Goal: Navigation & Orientation: Understand site structure

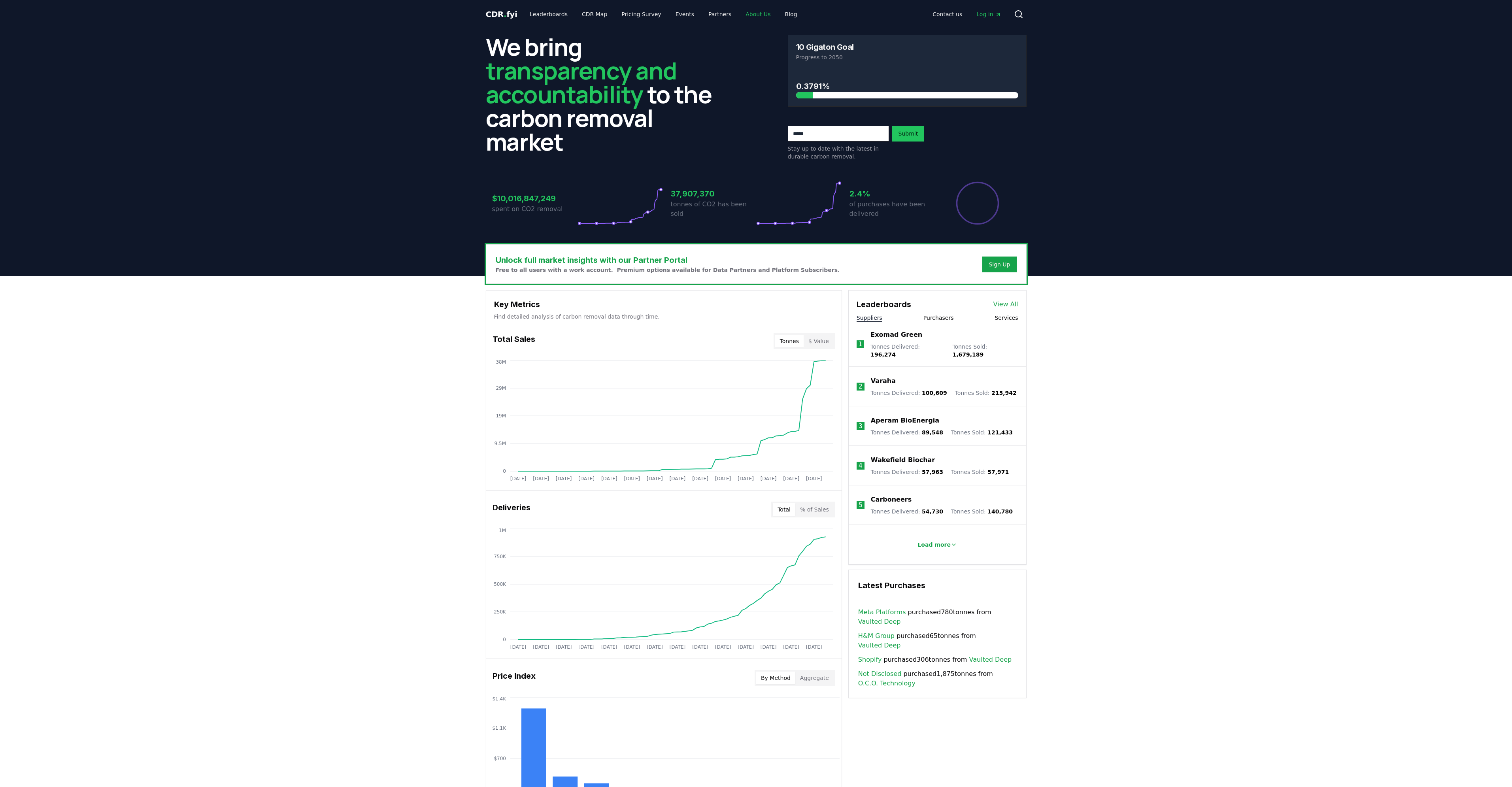
click at [744, 14] on link "About Us" at bounding box center [758, 14] width 38 height 14
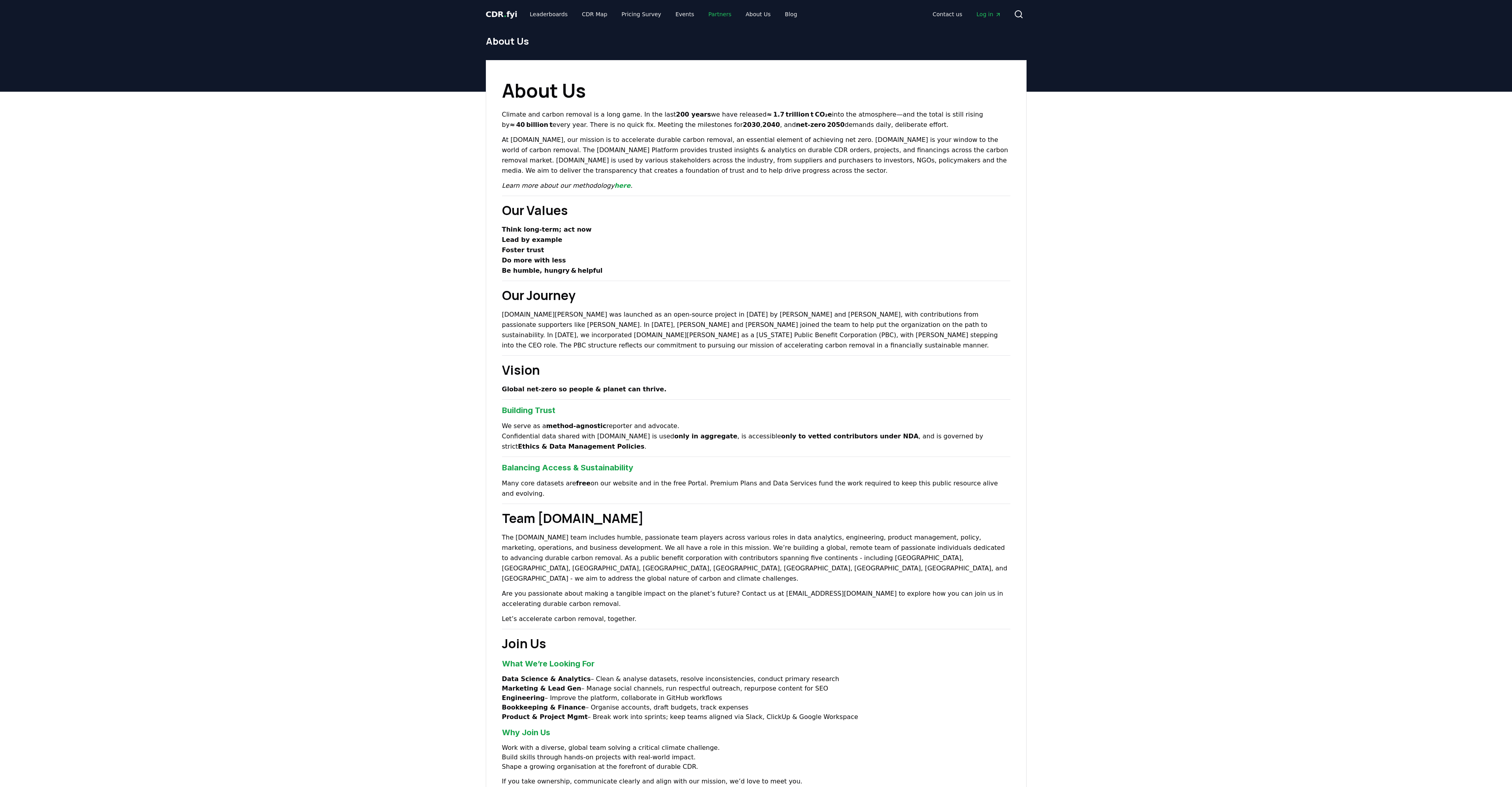
click at [708, 13] on link "Partners" at bounding box center [720, 14] width 36 height 14
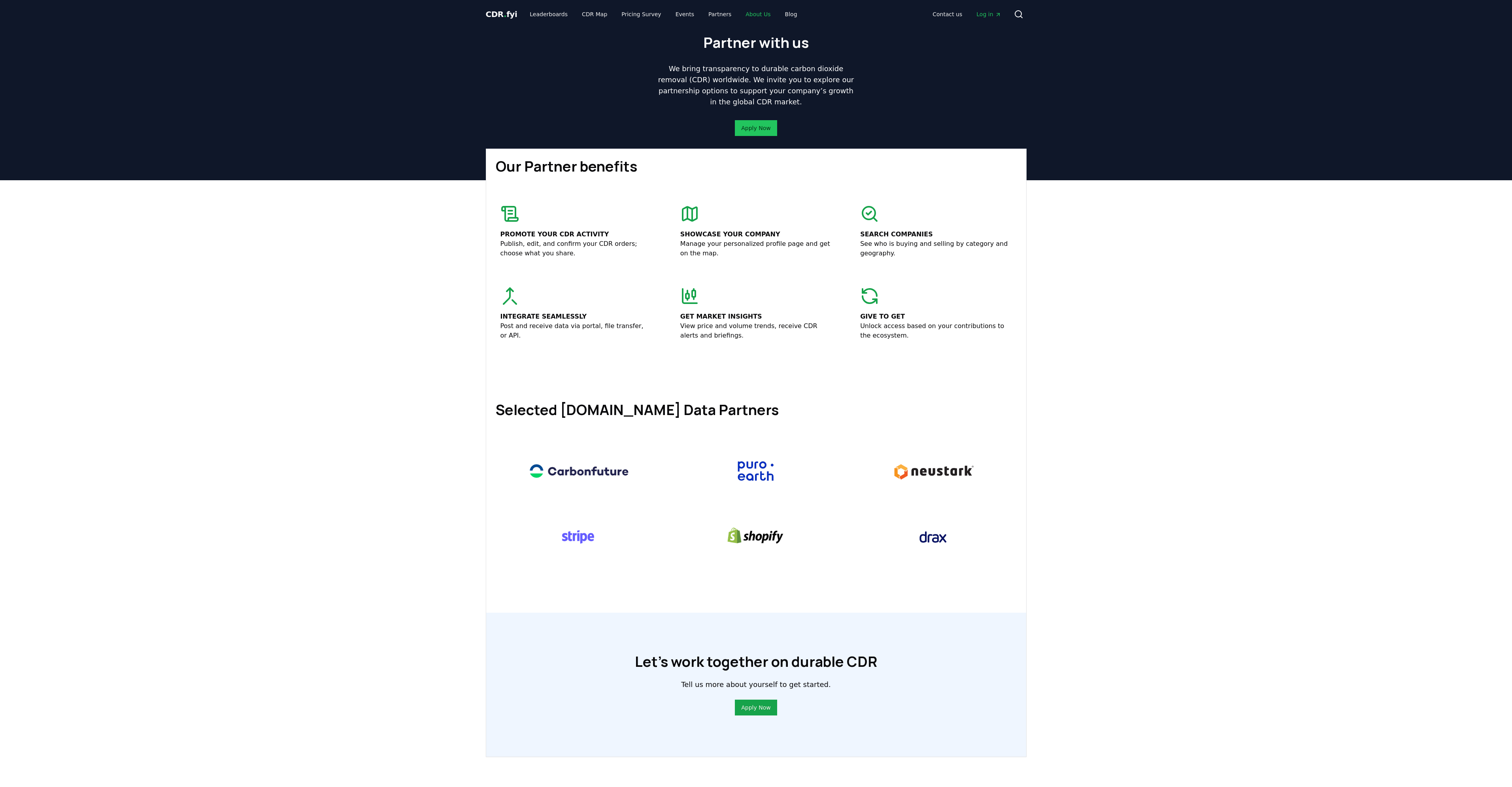
click at [739, 15] on link "About Us" at bounding box center [758, 14] width 38 height 14
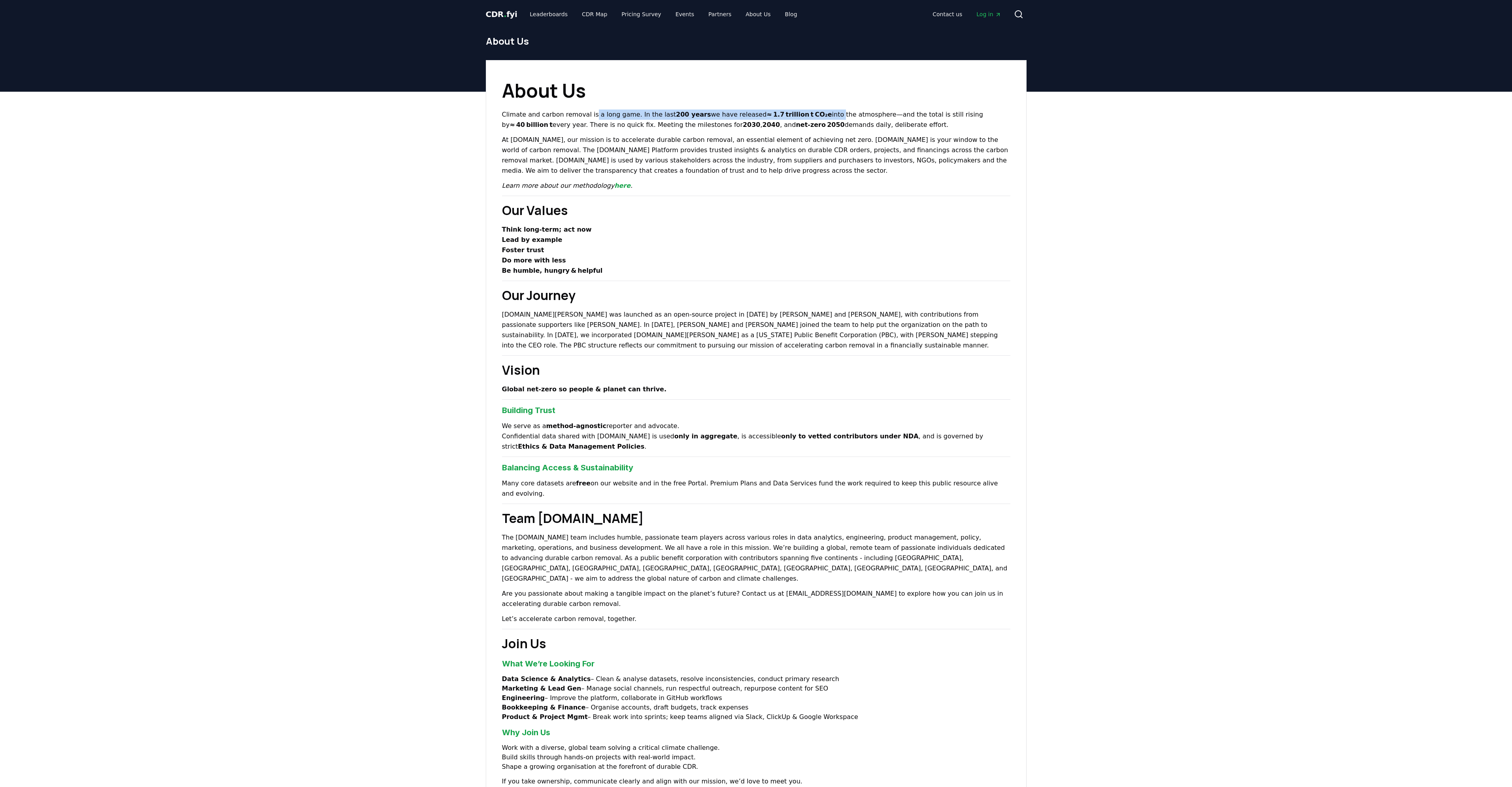
drag, startPoint x: 589, startPoint y: 112, endPoint x: 809, endPoint y: 114, distance: 220.0
click at [809, 114] on p "Climate and carbon removal is a long game. In the last 200 years we have releas…" at bounding box center [756, 120] width 508 height 21
click at [699, 147] on p "At [DOMAIN_NAME], our mission is to accelerate durable carbon removal, an essen…" at bounding box center [756, 156] width 508 height 41
drag, startPoint x: 546, startPoint y: 123, endPoint x: 900, endPoint y: 123, distance: 354.0
click at [900, 123] on p "Climate and carbon removal is a long game. In the last 200 years we have releas…" at bounding box center [756, 120] width 508 height 21
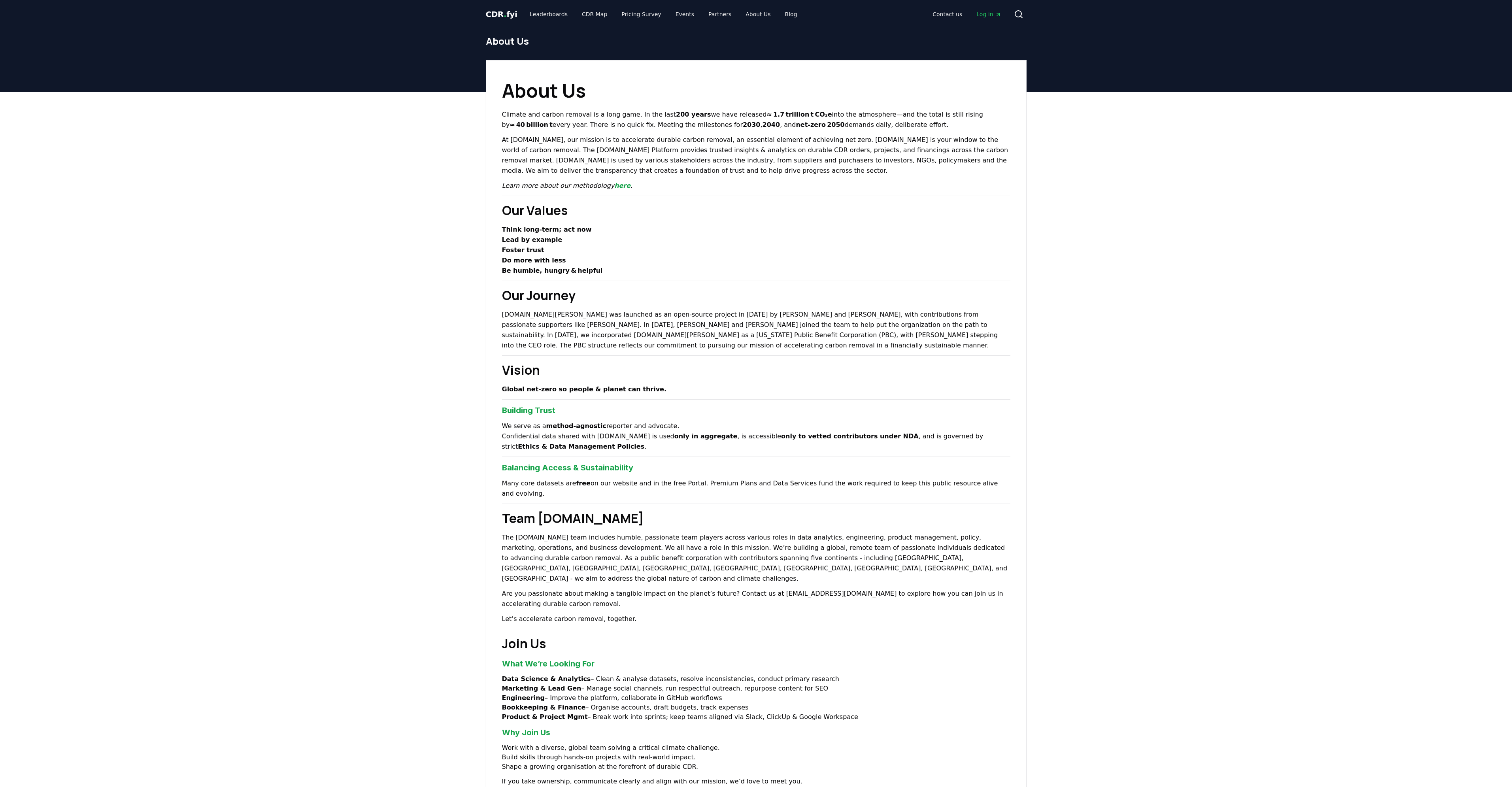
click at [878, 144] on p "At [DOMAIN_NAME], our mission is to accelerate durable carbon removal, an essen…" at bounding box center [756, 156] width 508 height 41
click at [587, 12] on link "CDR Map" at bounding box center [595, 14] width 38 height 14
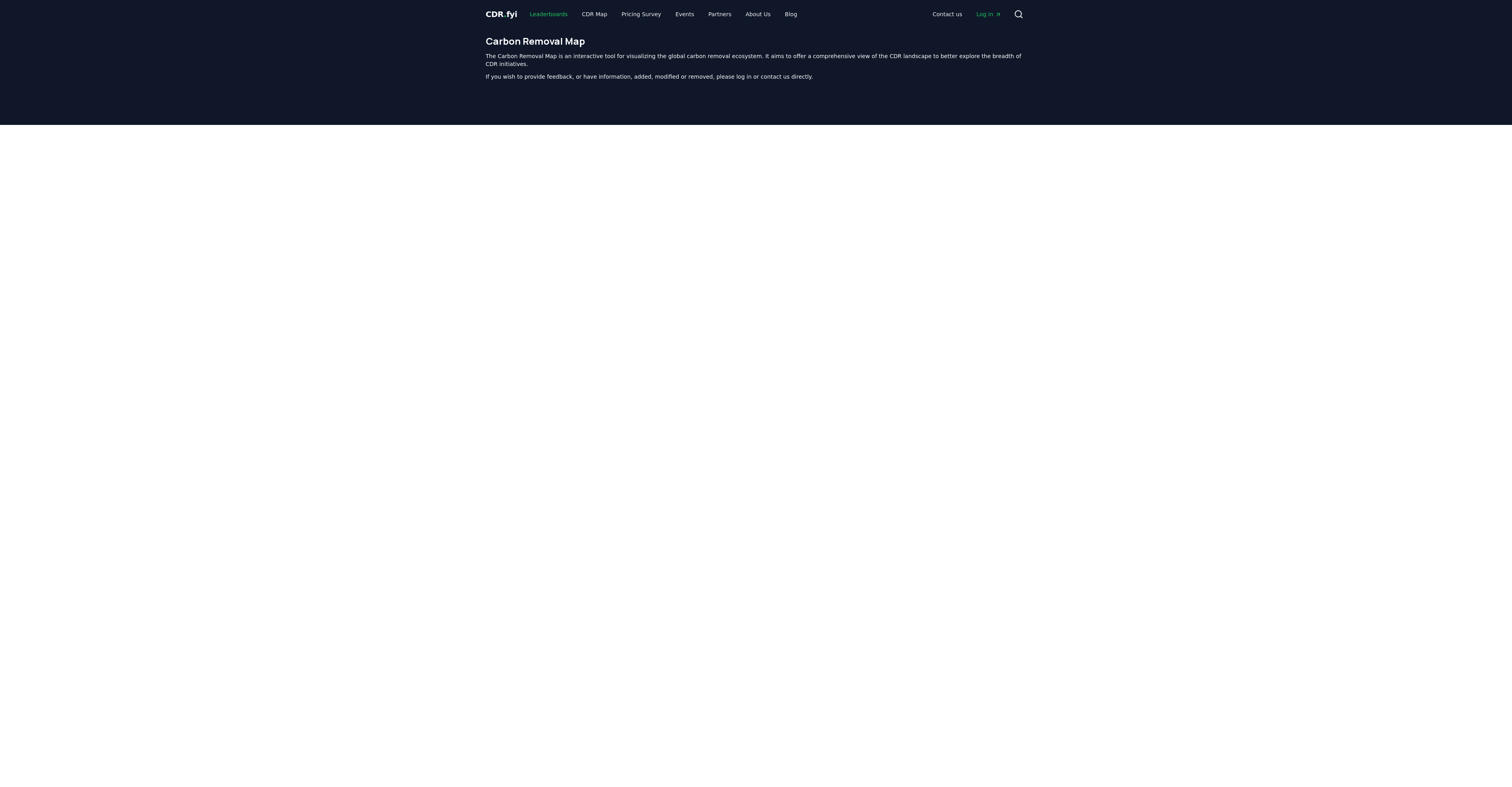
click at [542, 14] on link "Leaderboards" at bounding box center [549, 14] width 50 height 14
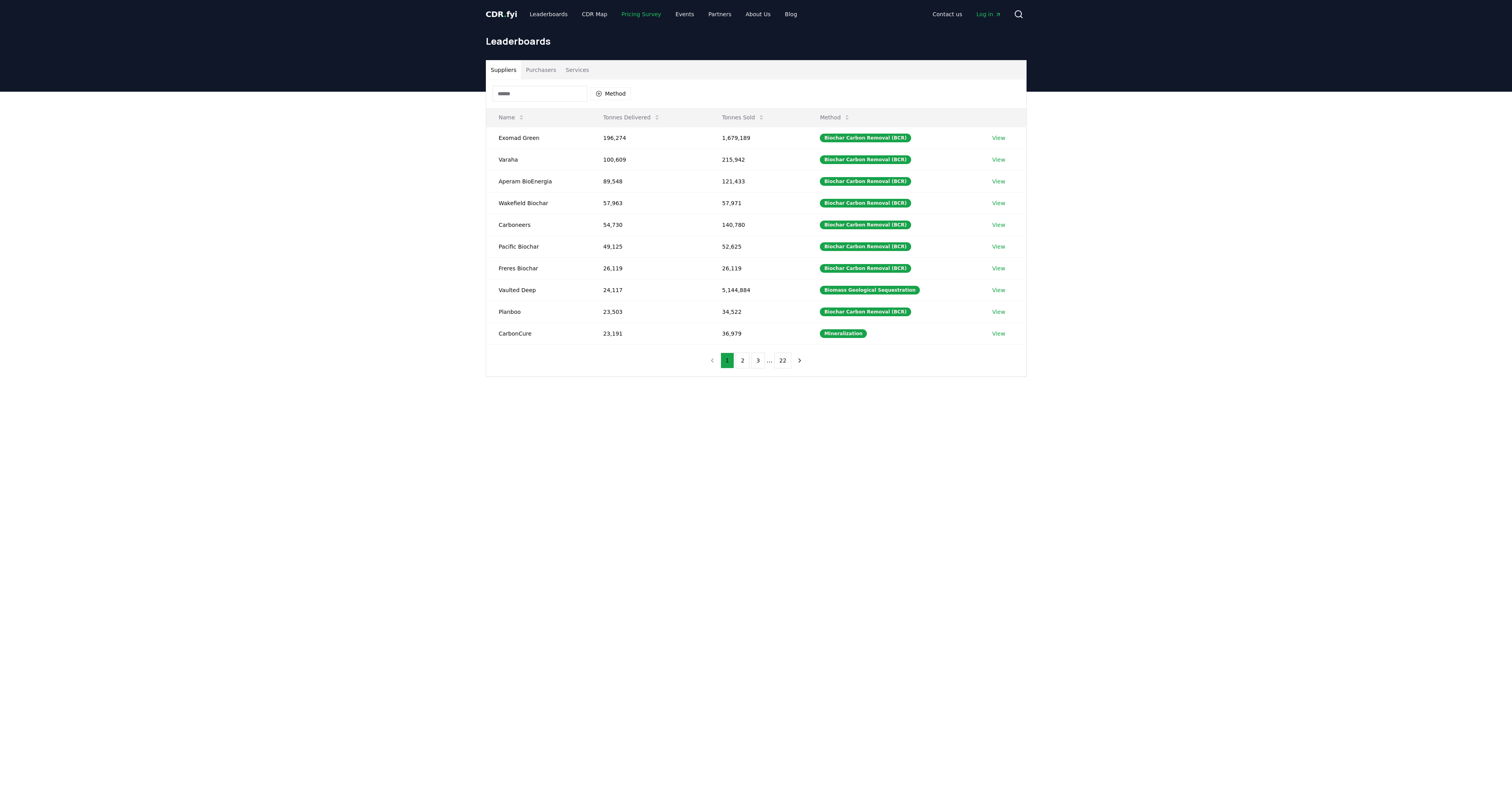
click at [632, 14] on link "Pricing Survey" at bounding box center [641, 14] width 52 height 14
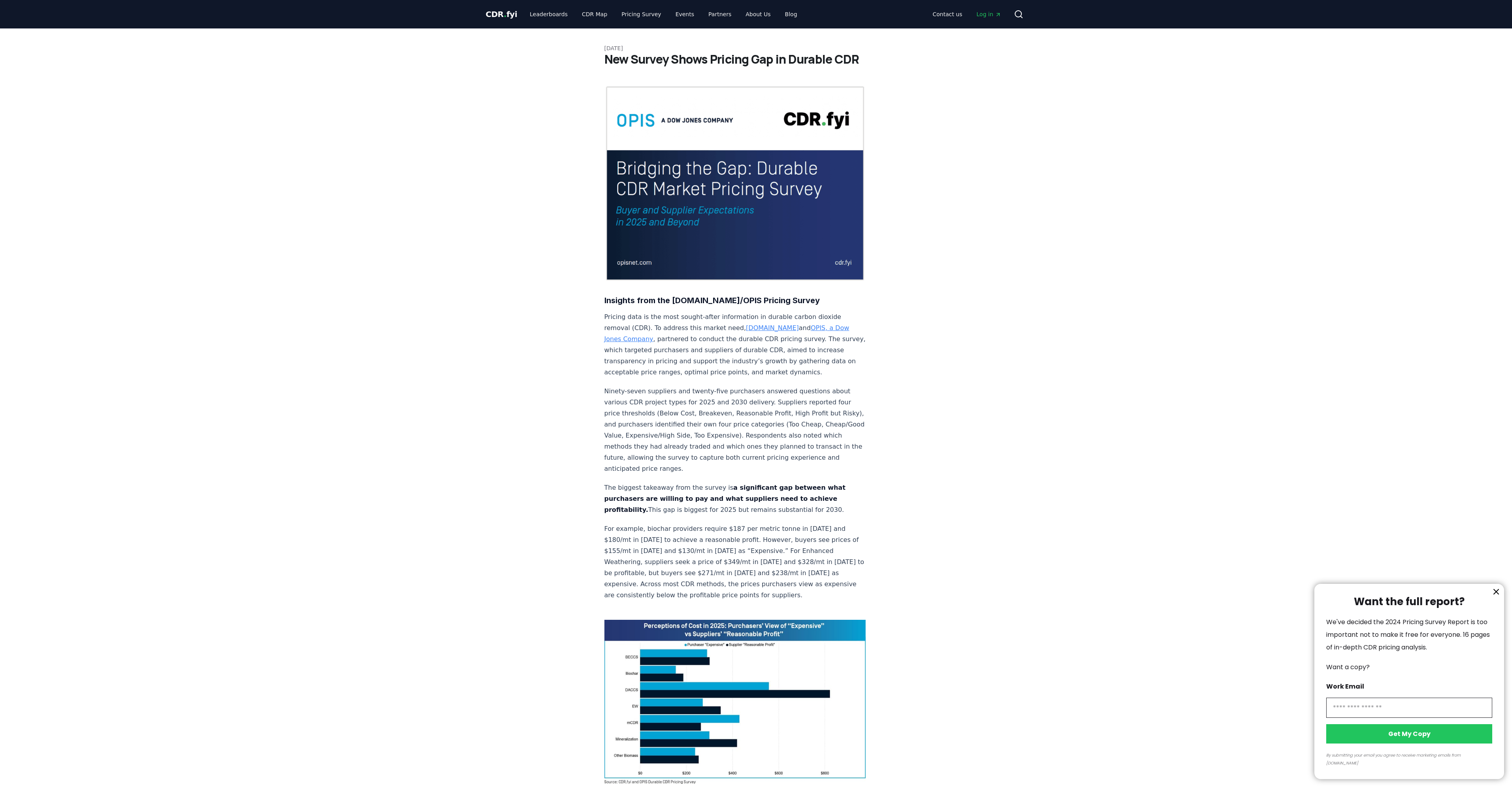
click at [1501, 597] on button "information" at bounding box center [1496, 592] width 12 height 12
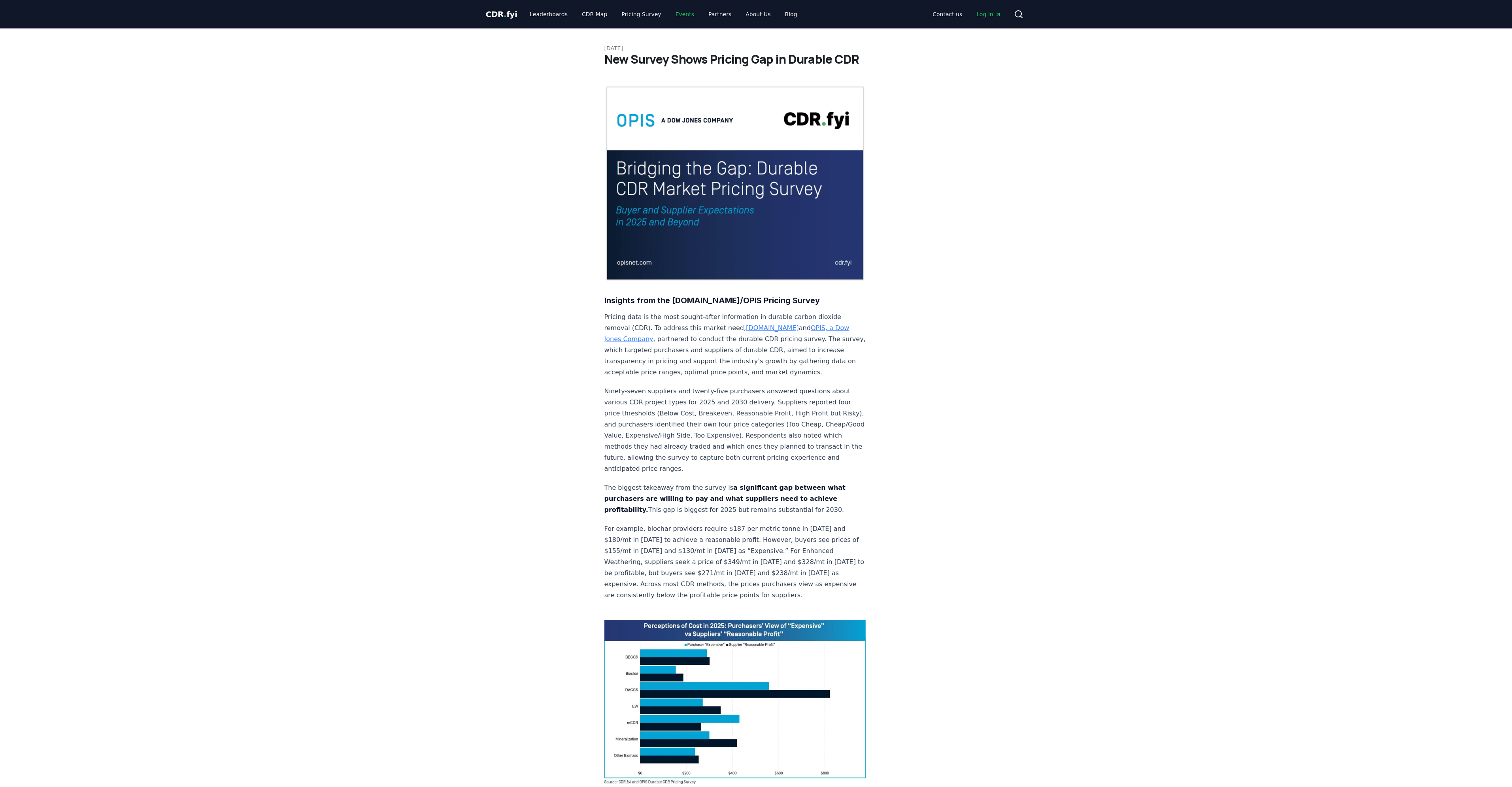
click at [674, 15] on link "Events" at bounding box center [684, 14] width 31 height 14
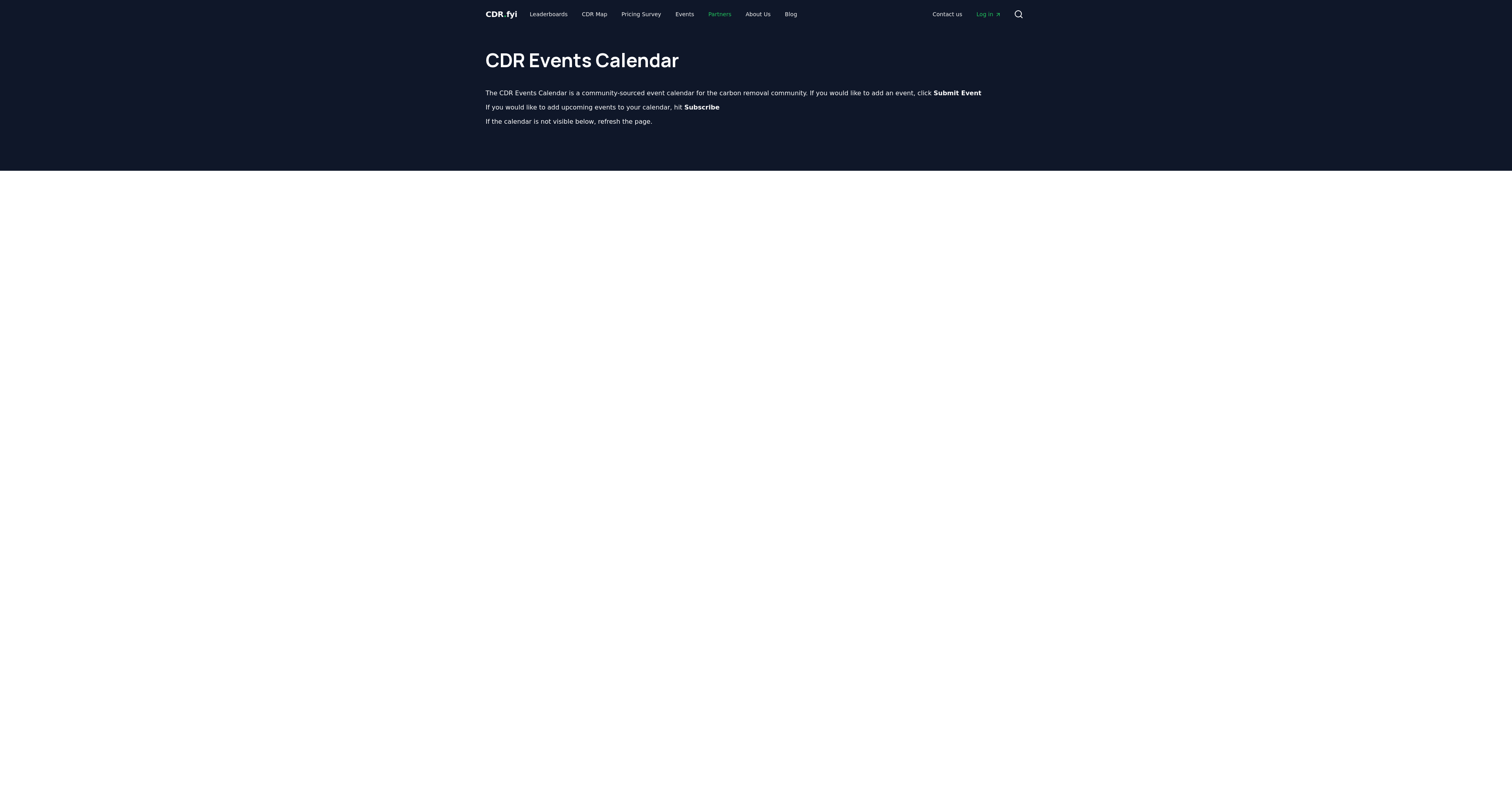
click at [707, 12] on link "Partners" at bounding box center [720, 14] width 36 height 14
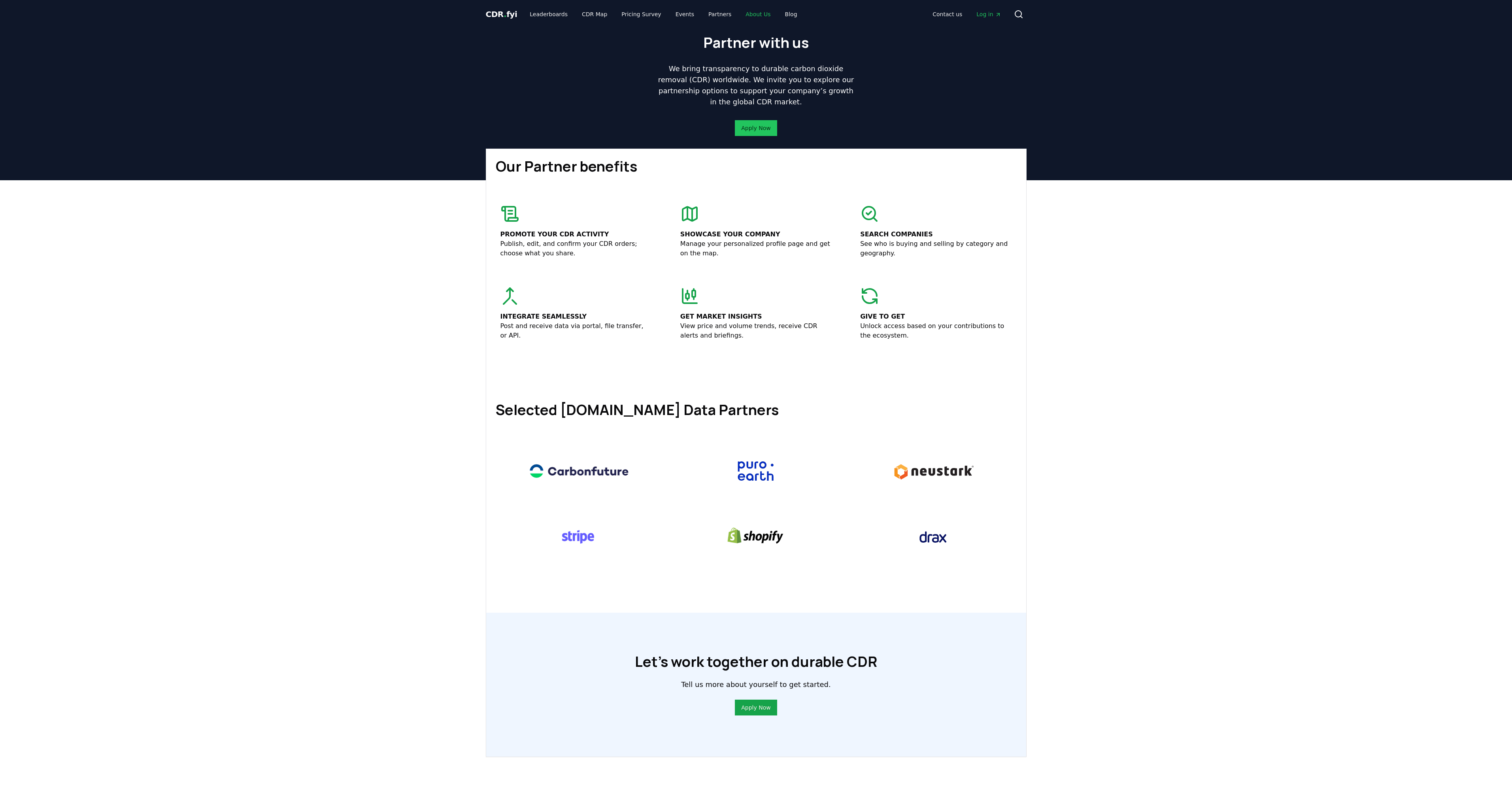
click at [739, 15] on link "About Us" at bounding box center [758, 14] width 38 height 14
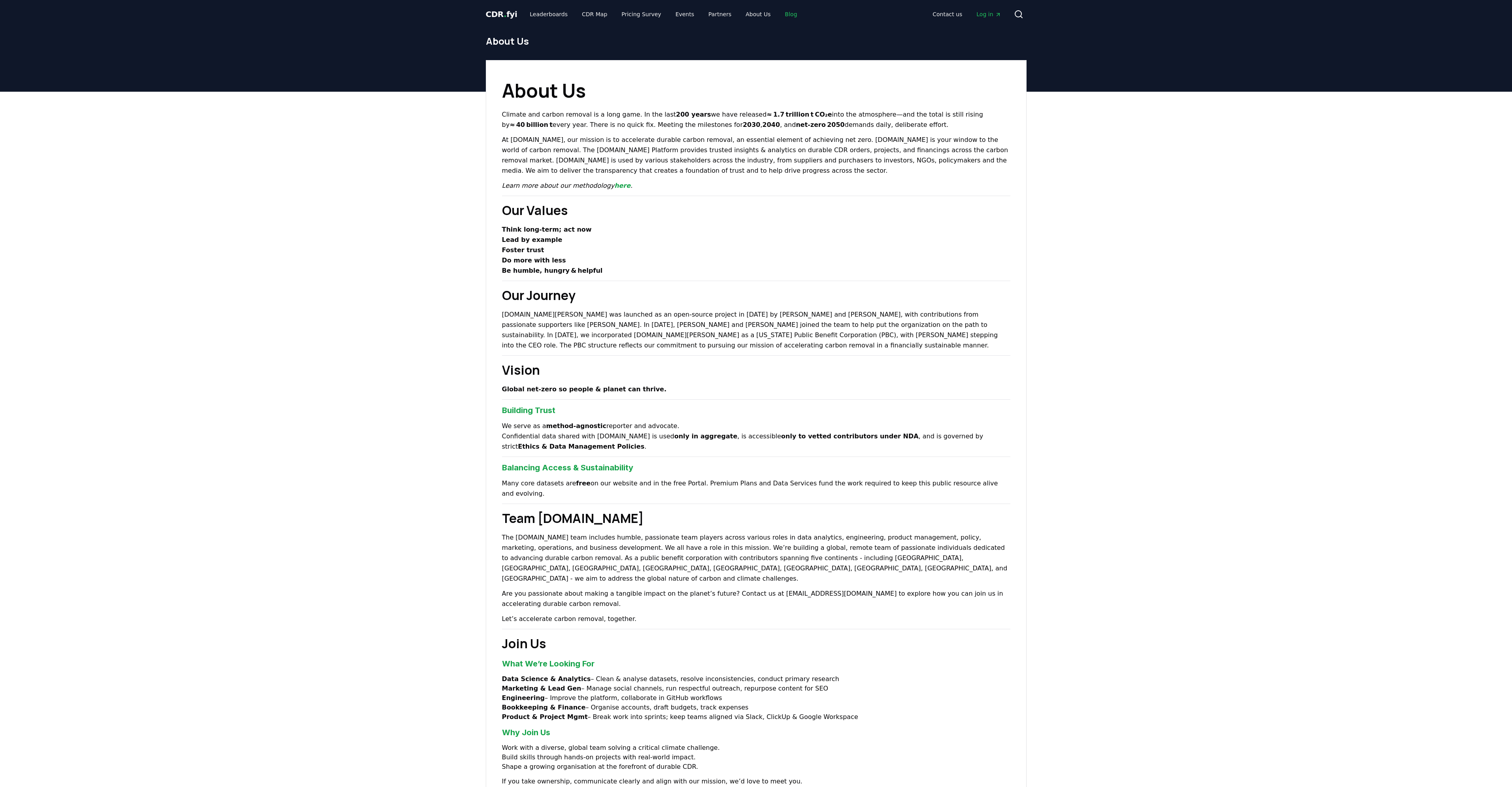
click at [779, 14] on link "Blog" at bounding box center [791, 14] width 25 height 14
